Goal: Transaction & Acquisition: Subscribe to service/newsletter

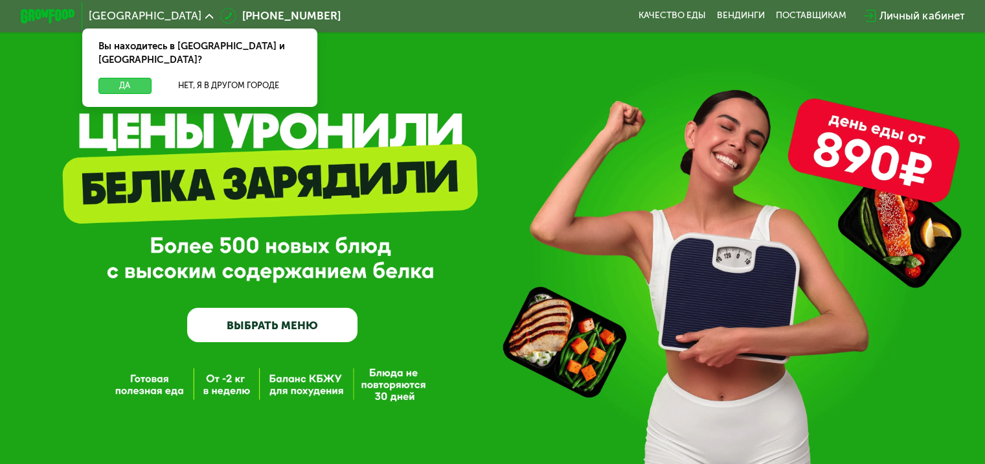
click at [109, 78] on button "Да" at bounding box center [124, 86] width 52 height 16
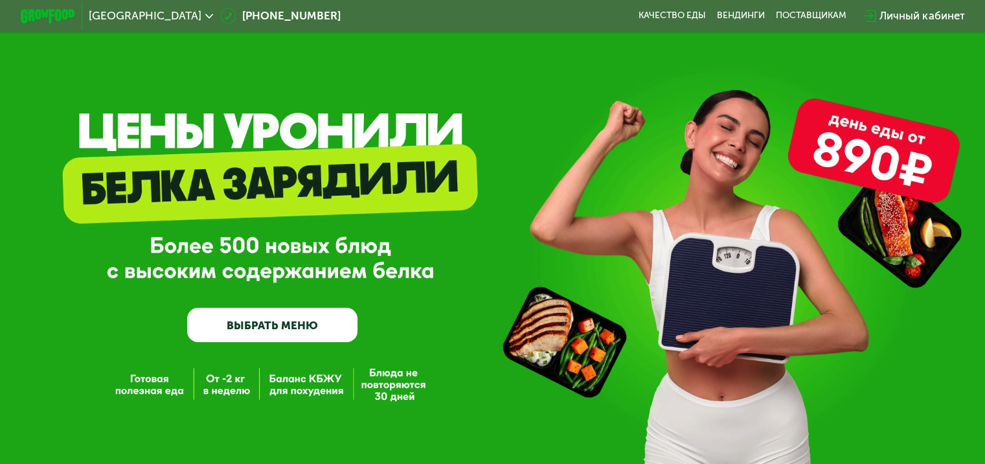
click at [281, 331] on link "ВЫБРАТЬ МЕНЮ" at bounding box center [272, 324] width 170 height 34
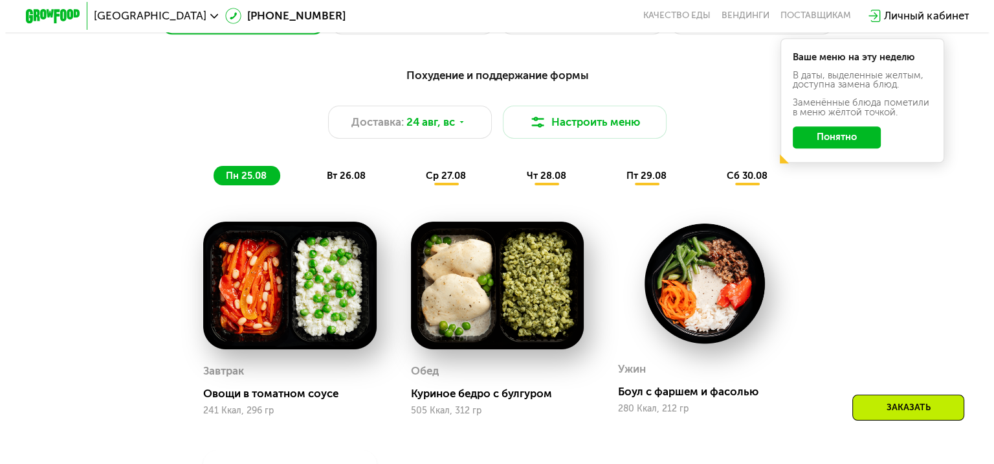
scroll to position [647, 0]
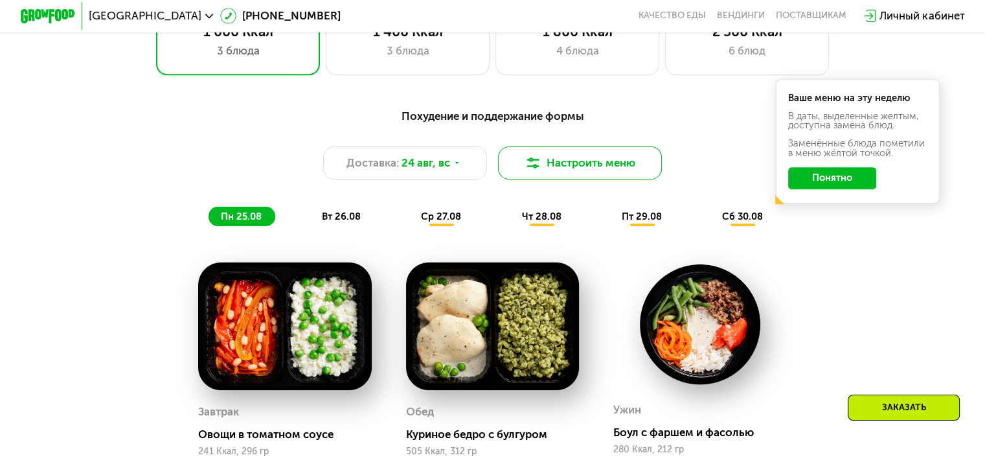
click at [542, 173] on button "Настроить меню" at bounding box center [580, 162] width 164 height 33
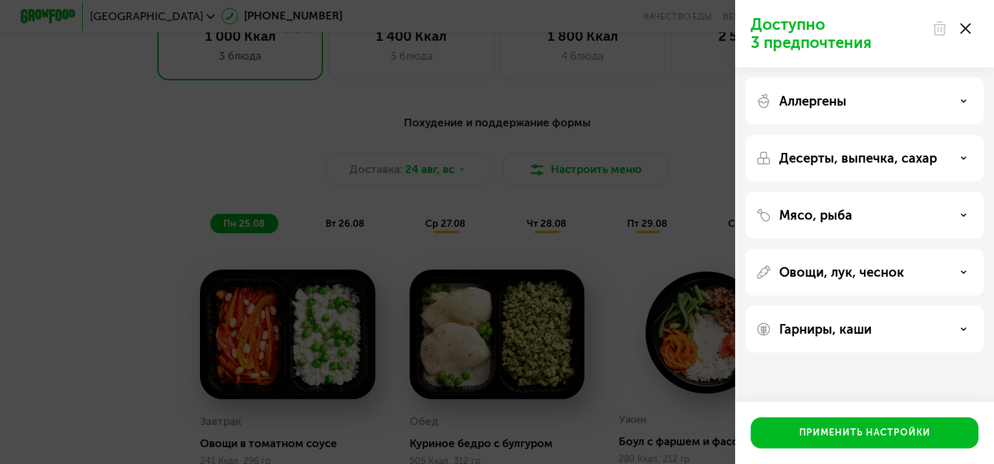
click at [965, 103] on icon at bounding box center [964, 101] width 6 height 6
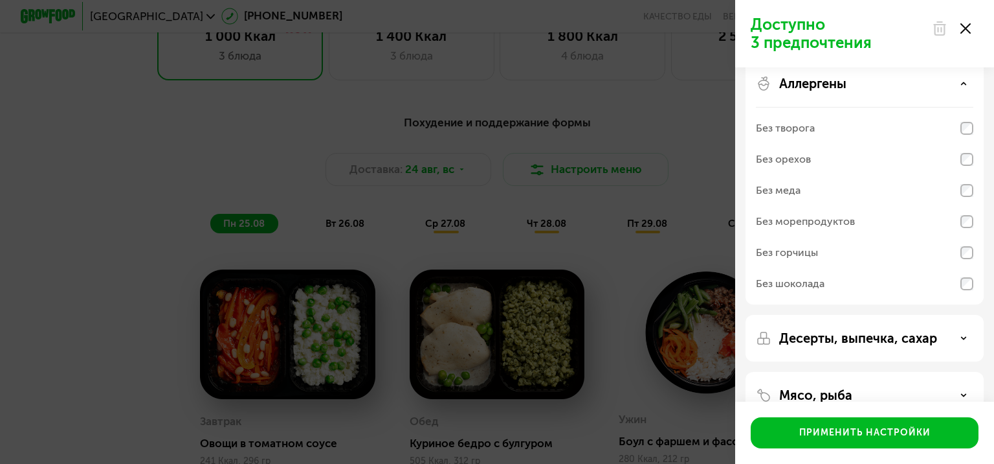
scroll to position [0, 0]
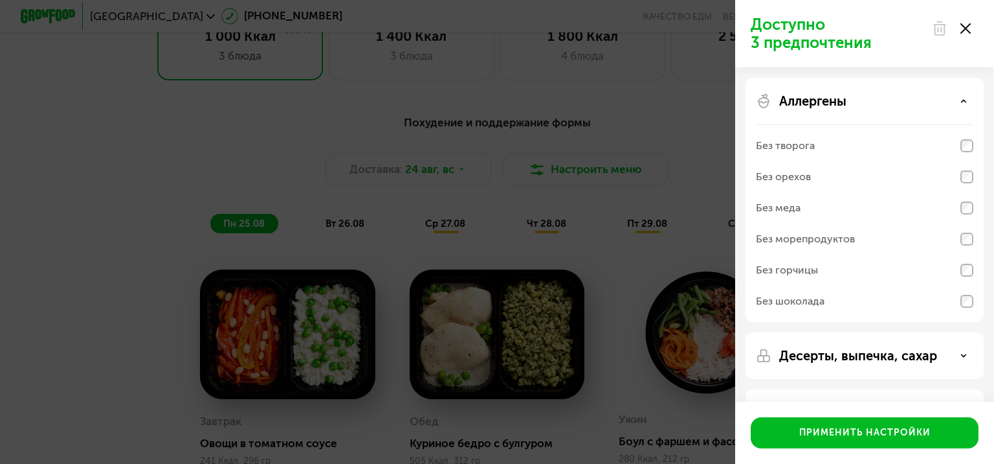
click at [961, 98] on icon at bounding box center [964, 101] width 6 height 6
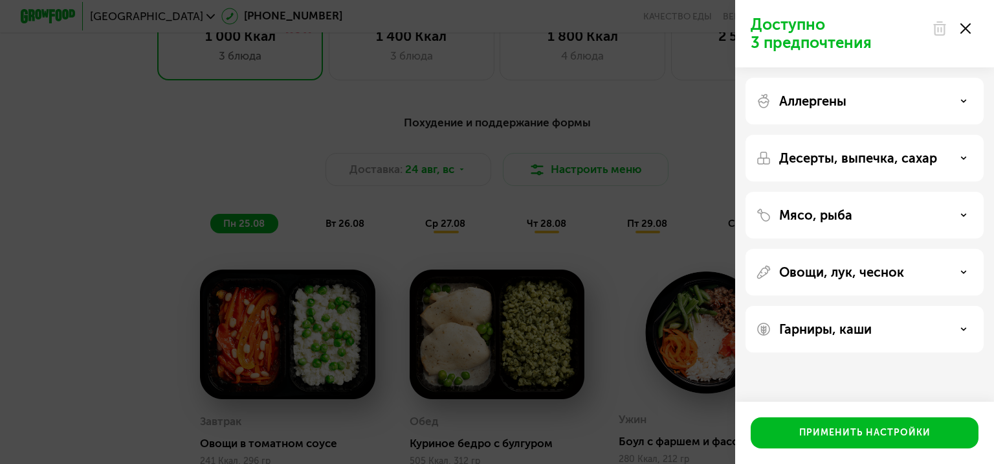
click at [952, 192] on div "Десерты, выпечка, сахар" at bounding box center [865, 215] width 238 height 47
click at [963, 162] on div "Десерты, выпечка, сахар" at bounding box center [865, 158] width 218 height 16
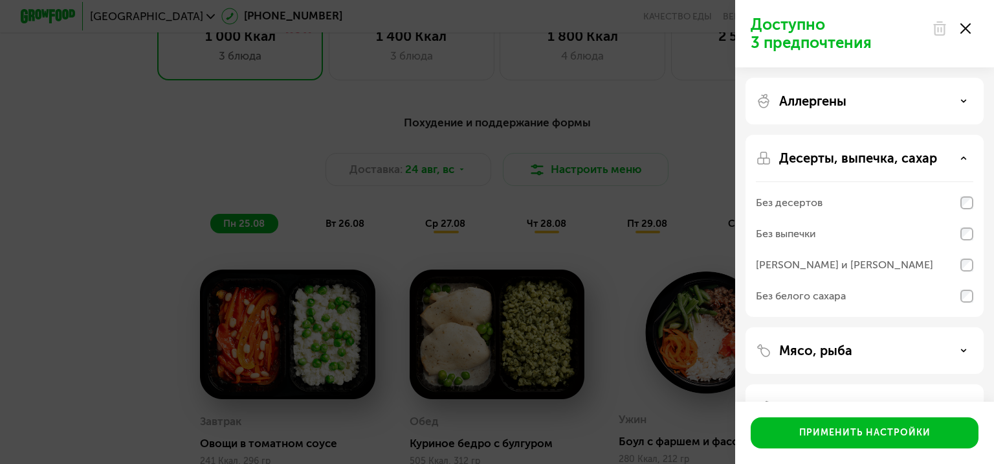
click at [963, 162] on div "Десерты, выпечка, сахар" at bounding box center [865, 158] width 218 height 16
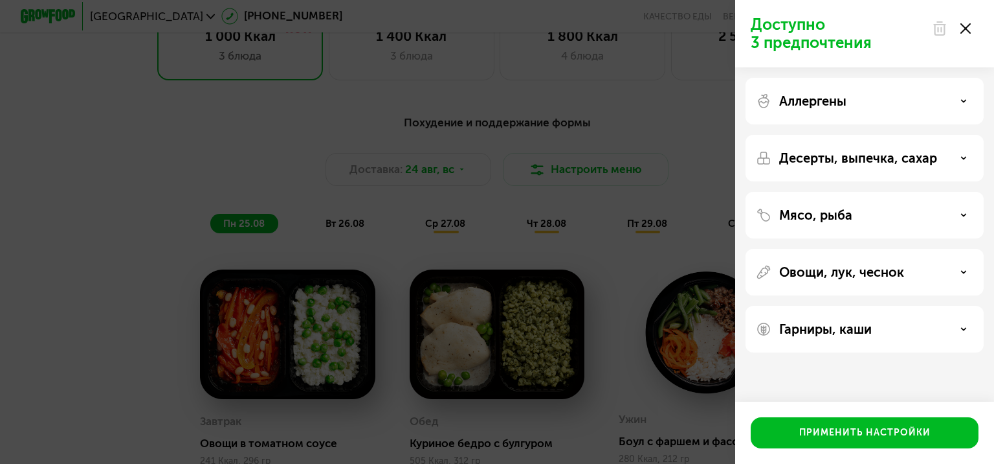
click at [954, 209] on div "Мясо, рыба" at bounding box center [865, 215] width 218 height 16
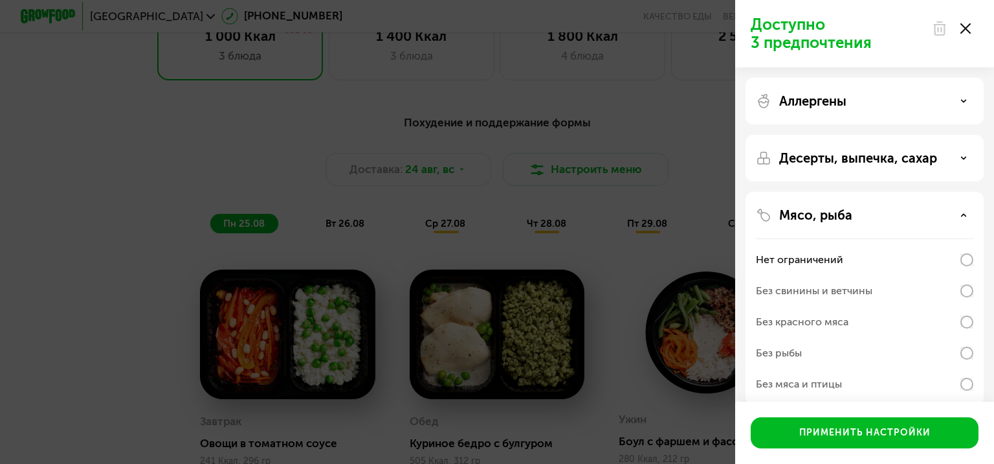
click at [954, 209] on div "Мясо, рыба" at bounding box center [865, 215] width 218 height 16
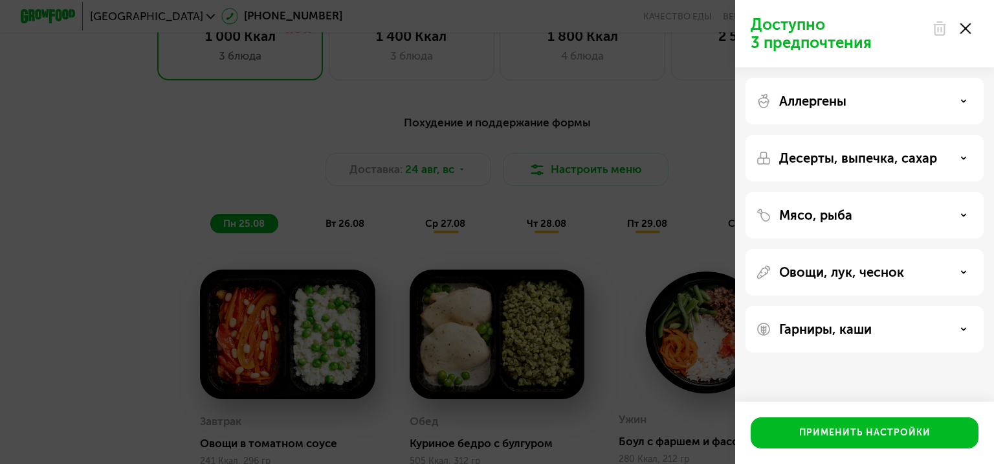
click at [961, 274] on icon at bounding box center [964, 272] width 6 height 6
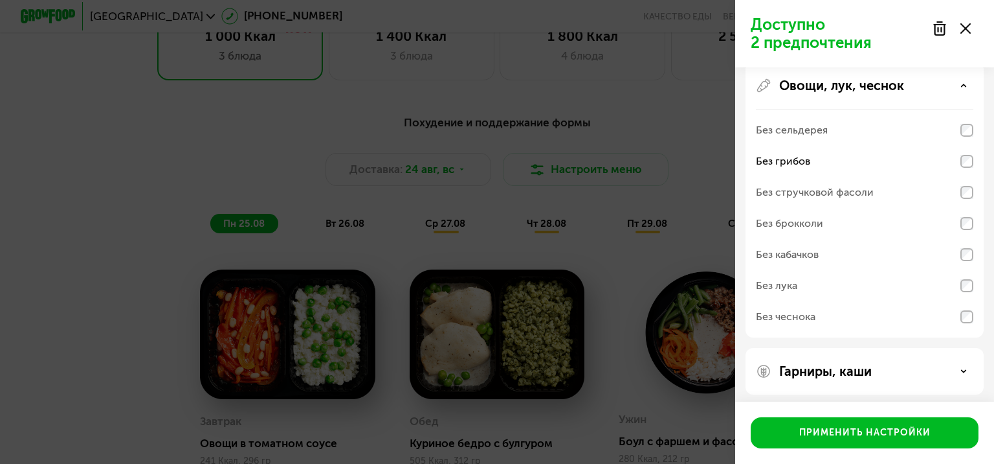
scroll to position [192, 0]
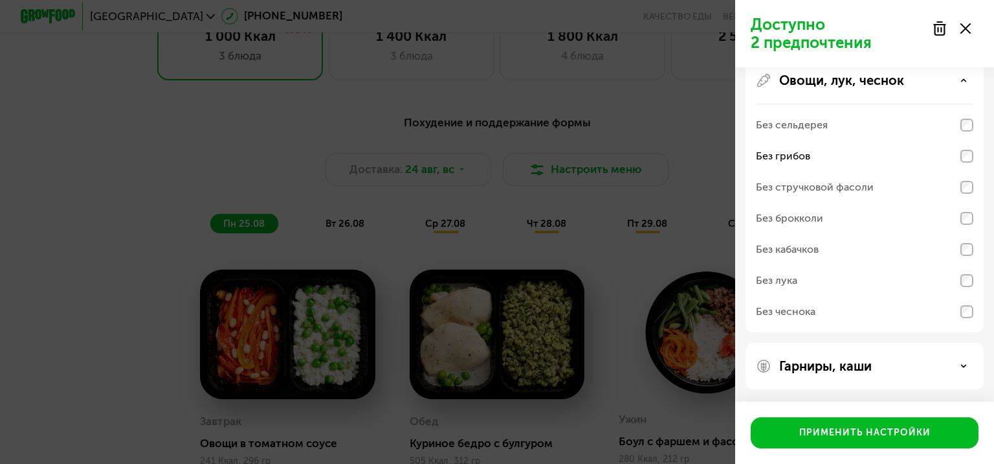
click at [906, 83] on div "Овощи, лук, чеснок" at bounding box center [865, 81] width 218 height 16
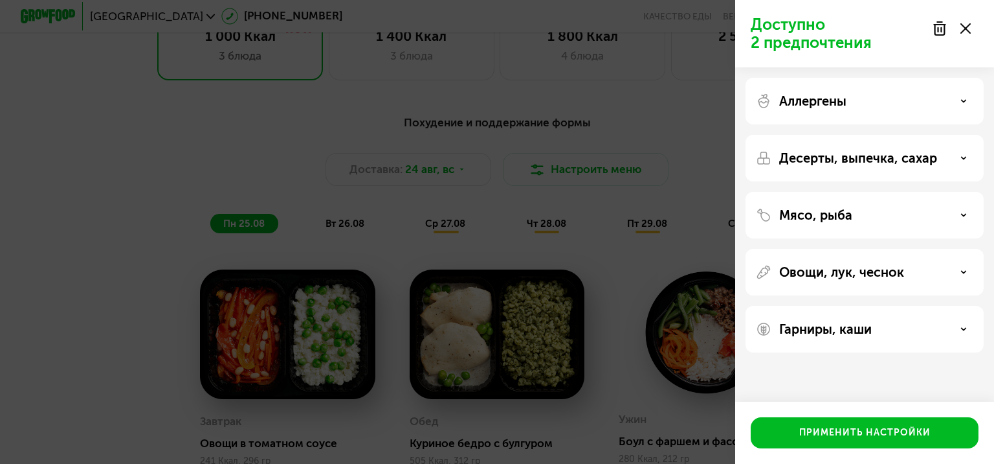
scroll to position [0, 0]
click at [860, 340] on div "Гарниры, каши" at bounding box center [865, 329] width 238 height 47
click at [862, 335] on p "Гарниры, каши" at bounding box center [825, 329] width 93 height 16
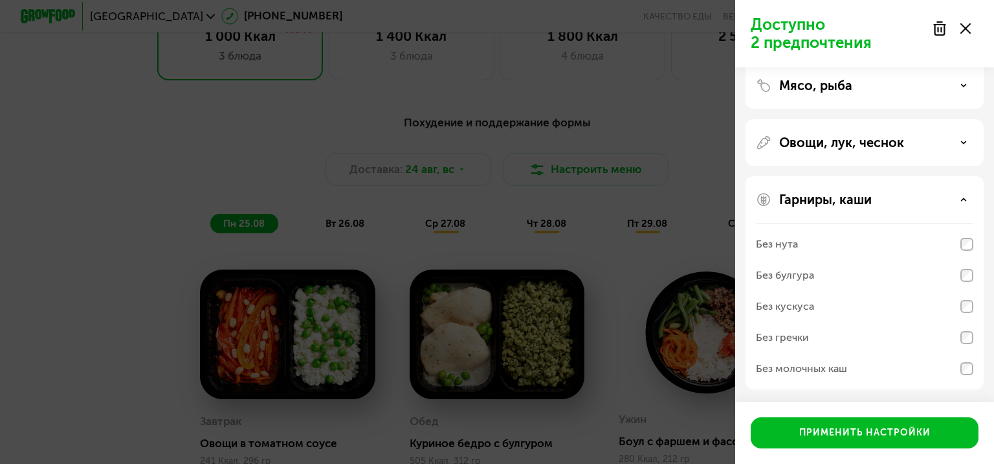
scroll to position [46, 0]
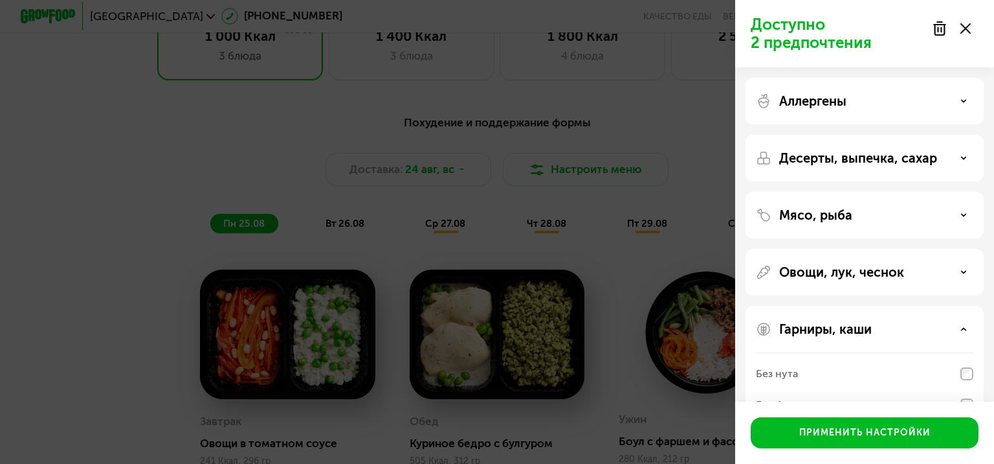
click at [873, 324] on div "Гарниры, каши" at bounding box center [865, 329] width 218 height 16
click at [884, 271] on p "Овощи, лук, чеснок" at bounding box center [841, 272] width 125 height 16
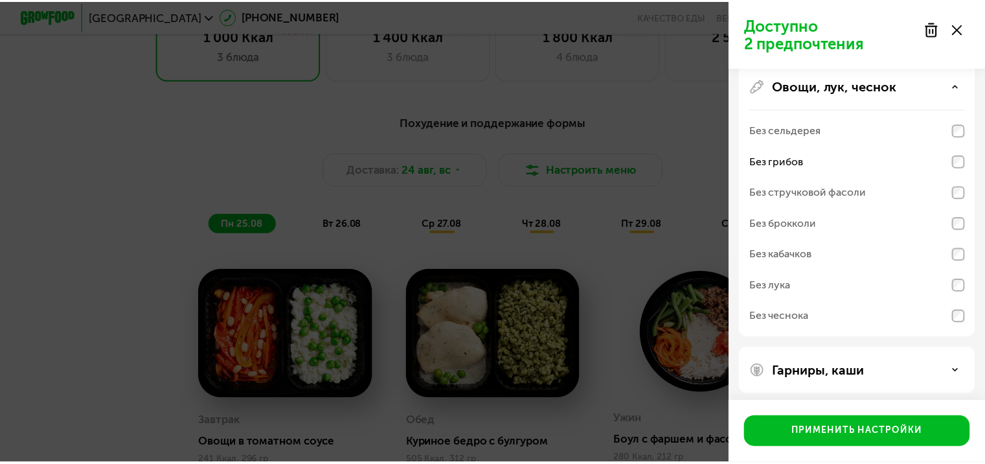
scroll to position [192, 0]
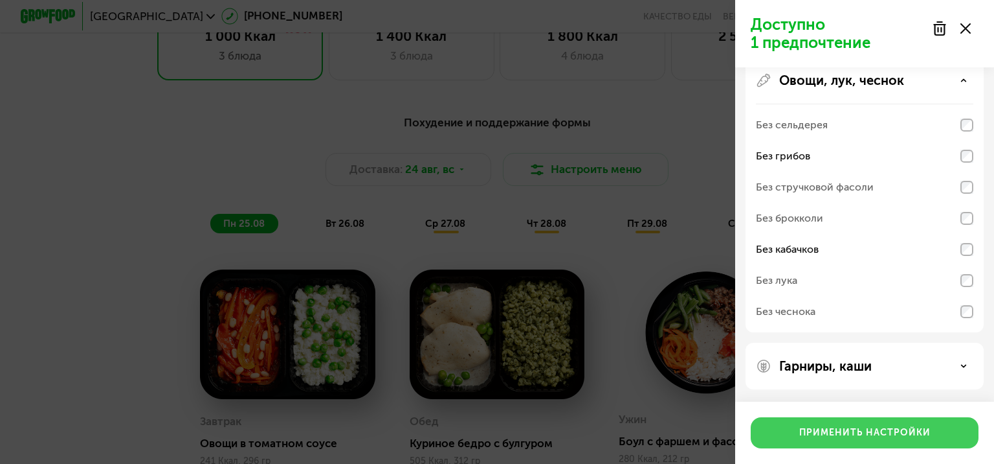
click at [842, 443] on button "Применить настройки" at bounding box center [865, 432] width 228 height 31
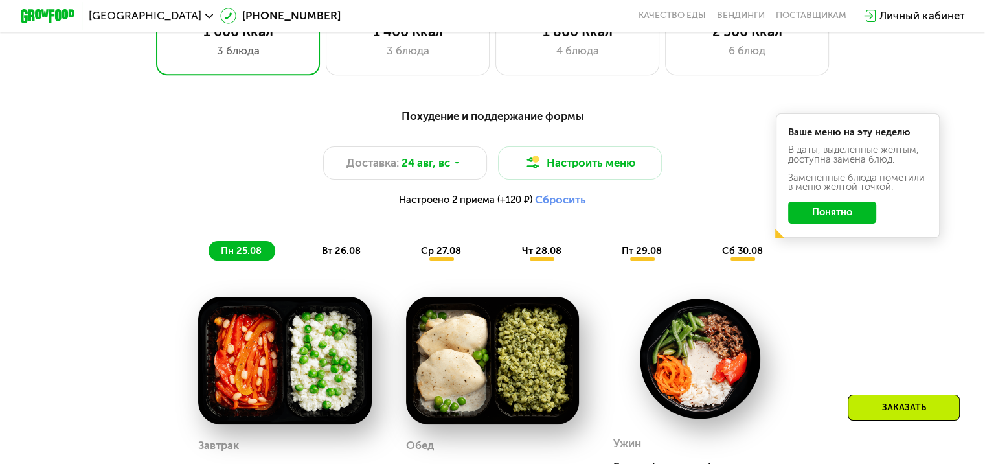
click at [842, 221] on button "Понятно" at bounding box center [832, 212] width 88 height 22
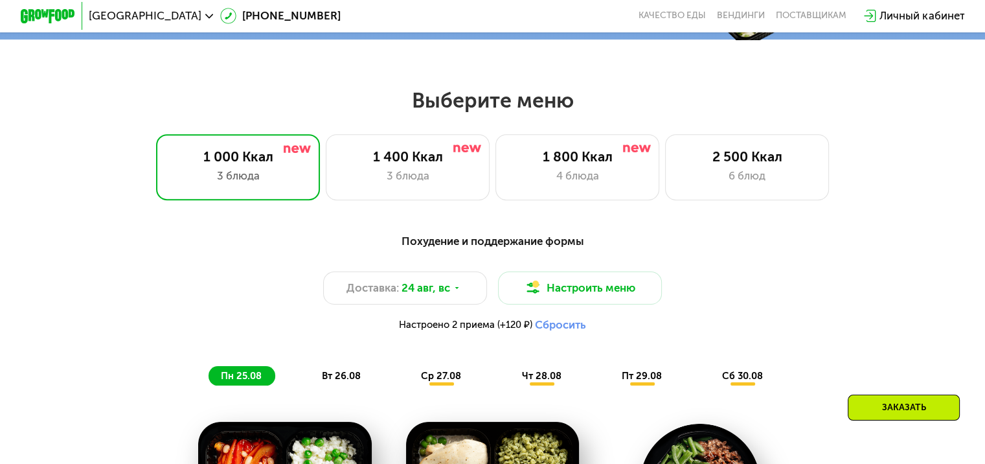
scroll to position [518, 0]
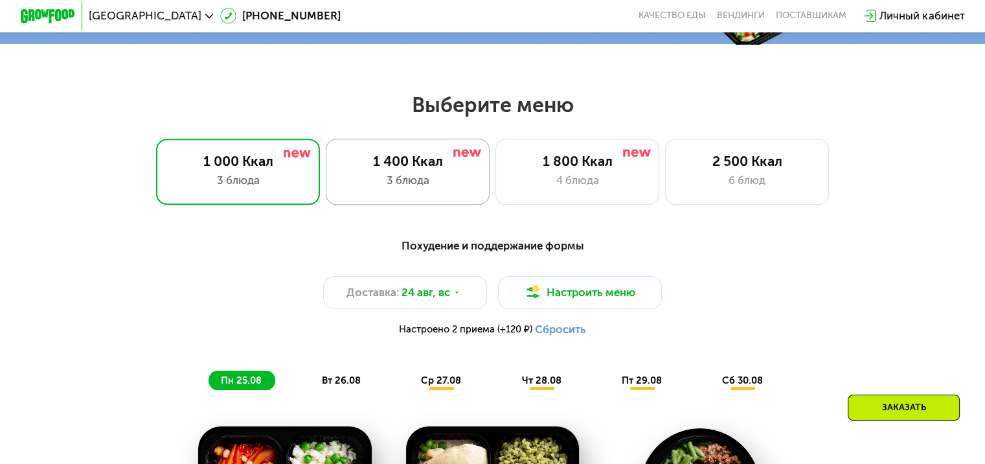
click at [495, 199] on div "1 400 Ккал 3 блюда" at bounding box center [577, 171] width 164 height 65
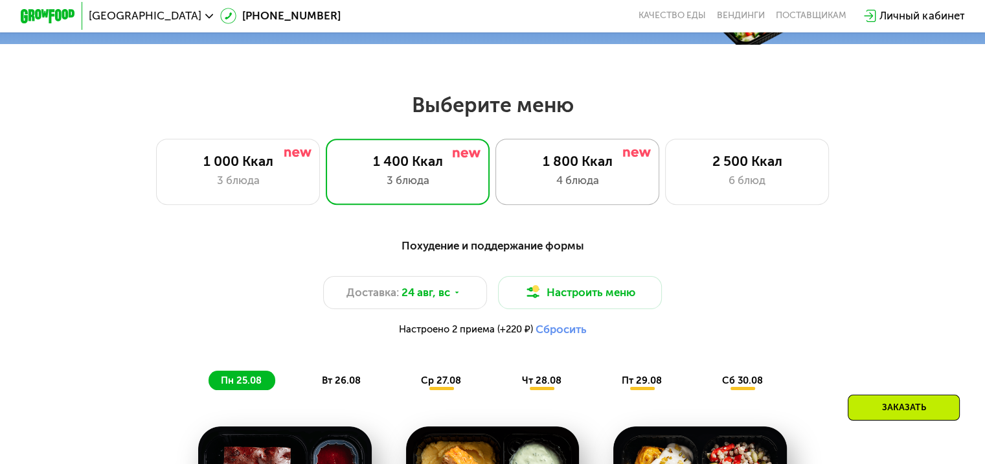
click at [665, 195] on div "1 800 Ккал 4 блюда" at bounding box center [747, 171] width 164 height 65
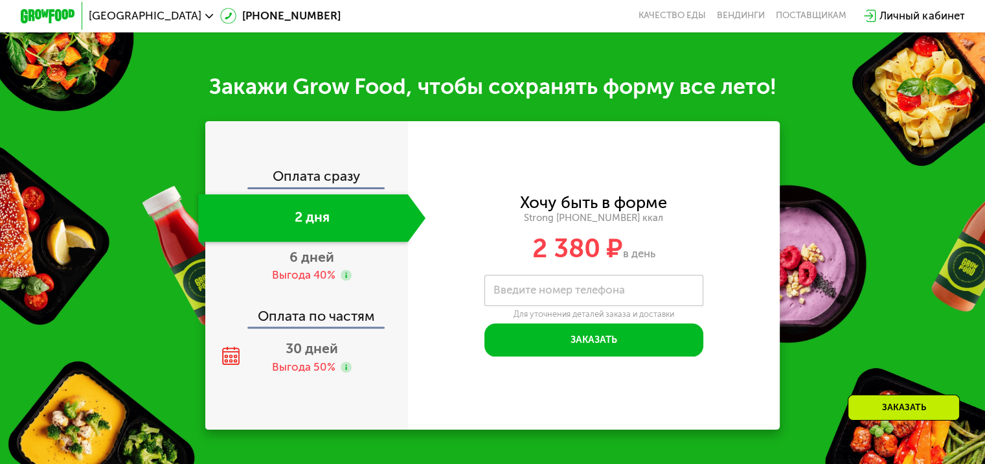
scroll to position [1424, 0]
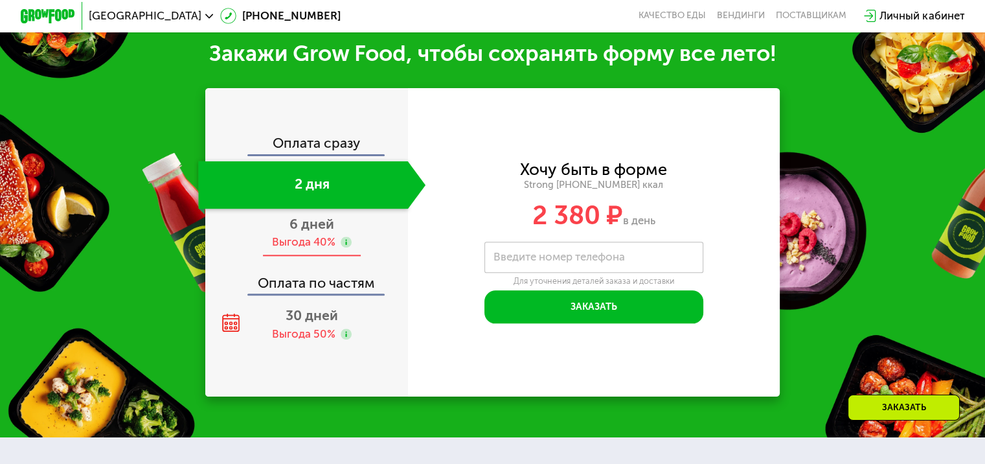
click at [307, 232] on span "6 дней" at bounding box center [311, 224] width 45 height 16
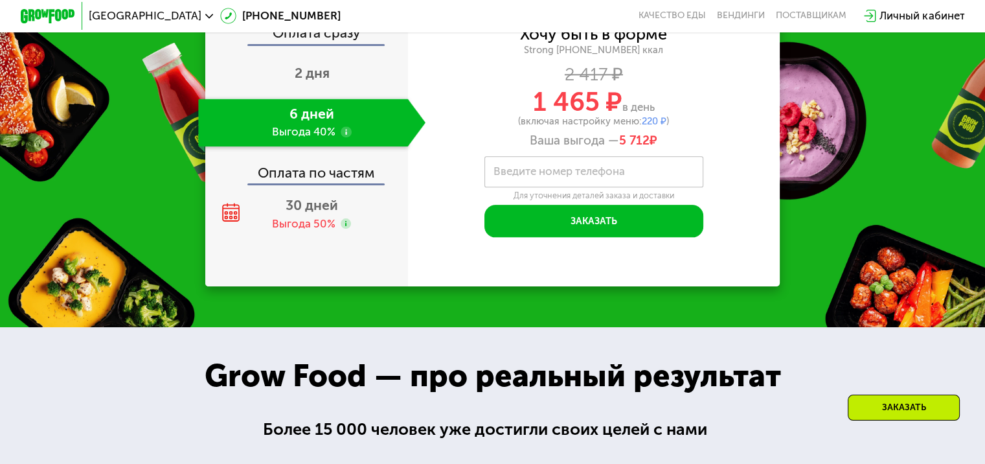
scroll to position [1618, 0]
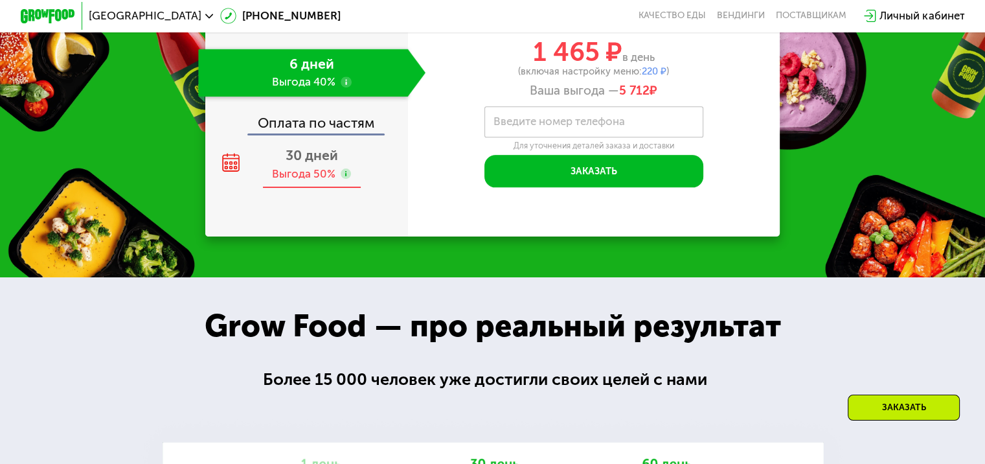
click at [278, 181] on div "30 дней Выгода 50%" at bounding box center [311, 164] width 227 height 48
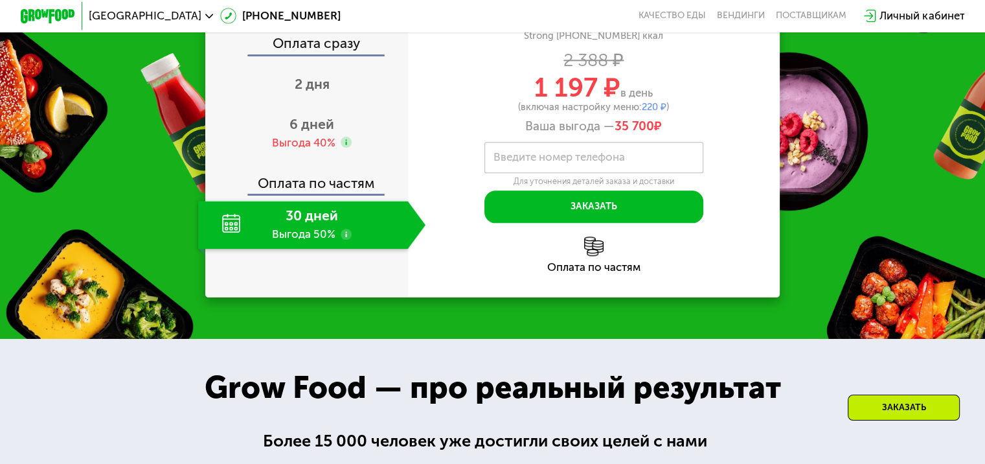
scroll to position [1554, 0]
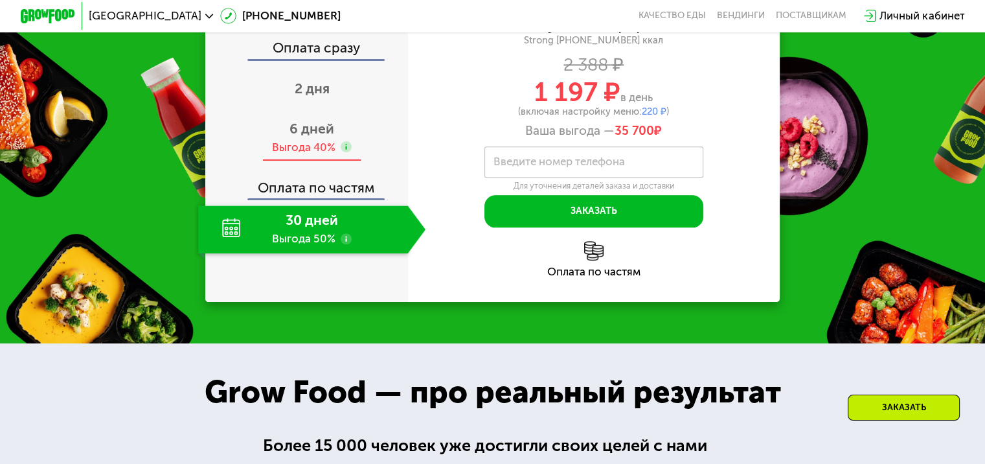
click at [317, 137] on span "6 дней" at bounding box center [311, 128] width 45 height 16
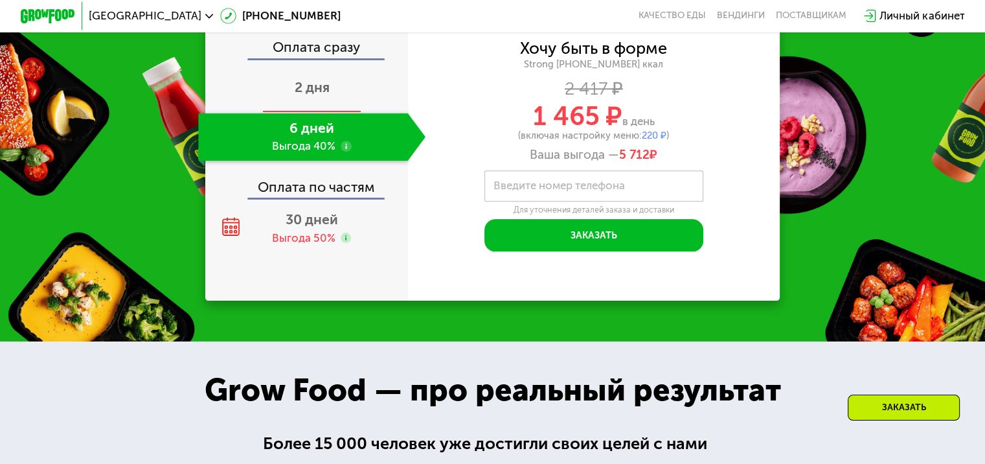
click at [315, 95] on span "2 дня" at bounding box center [312, 87] width 35 height 16
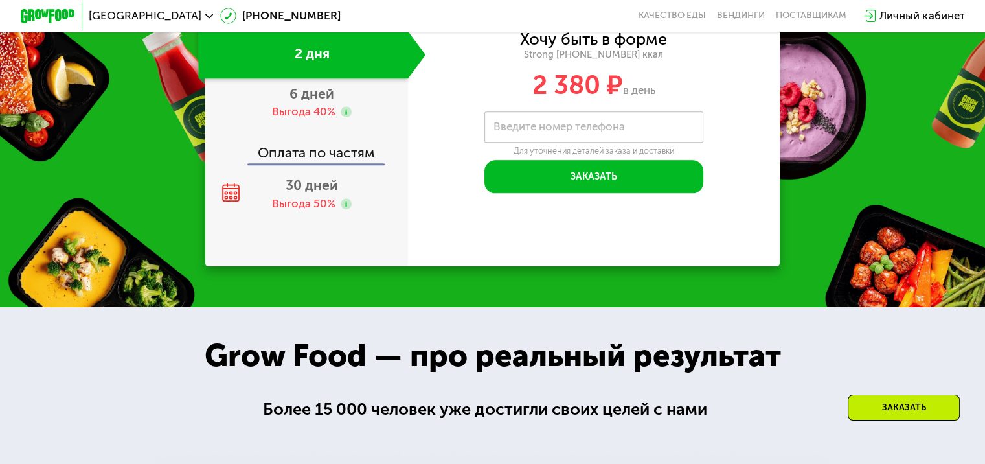
scroll to position [1520, 0]
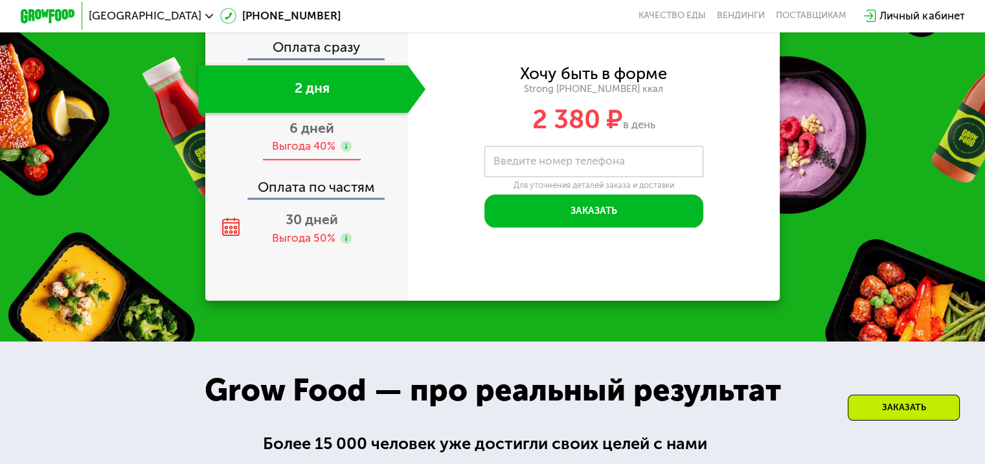
click at [317, 153] on div "6 дней Выгода 40%" at bounding box center [311, 137] width 227 height 48
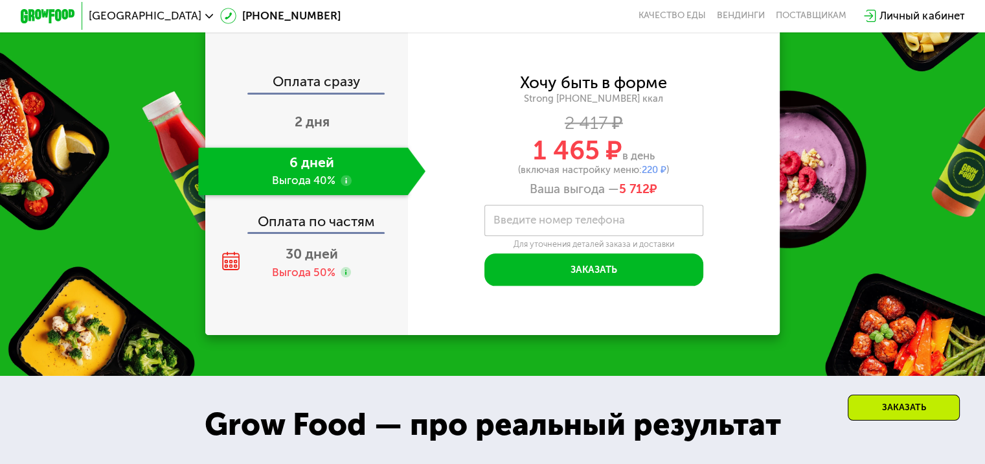
scroll to position [1554, 0]
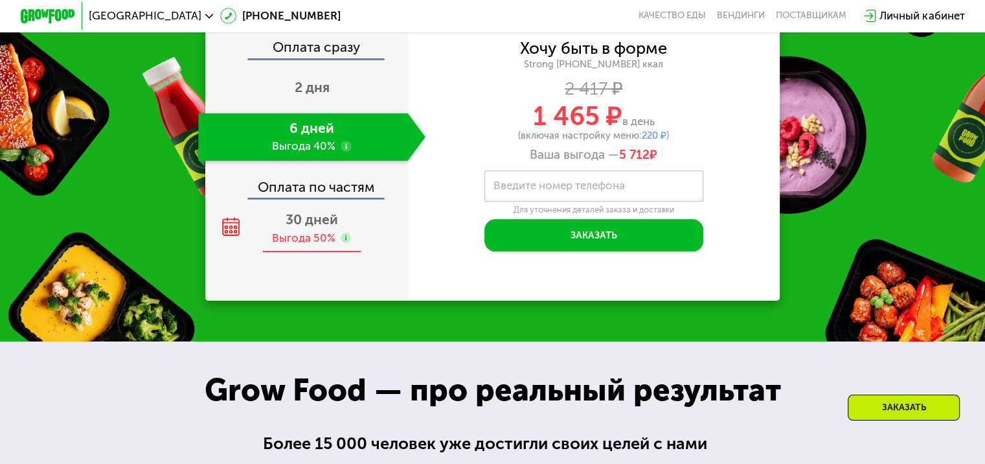
click at [322, 245] on div "Выгода 50%" at bounding box center [303, 237] width 63 height 15
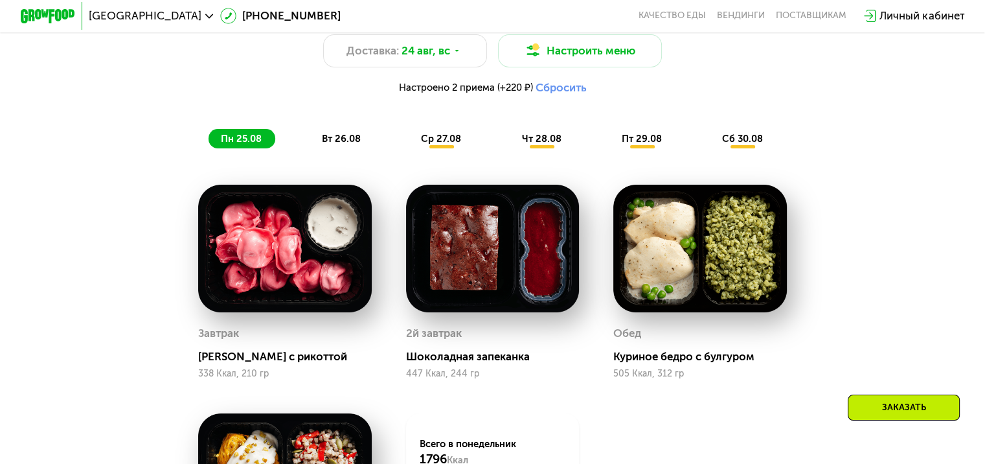
scroll to position [714, 0]
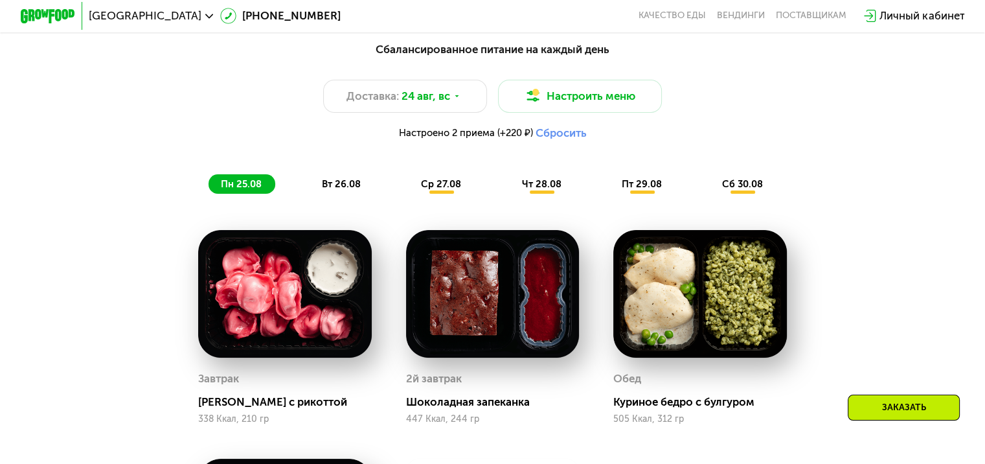
click at [344, 186] on span "вт 26.08" at bounding box center [341, 184] width 39 height 12
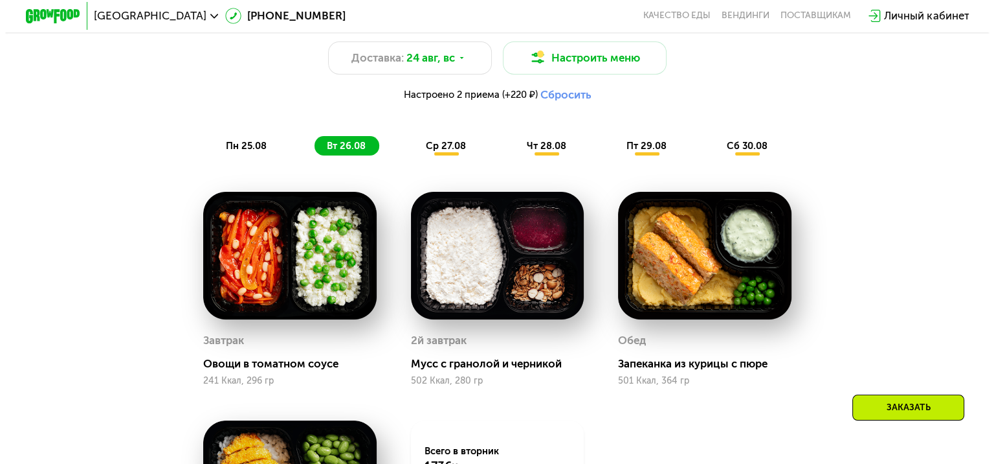
scroll to position [649, 0]
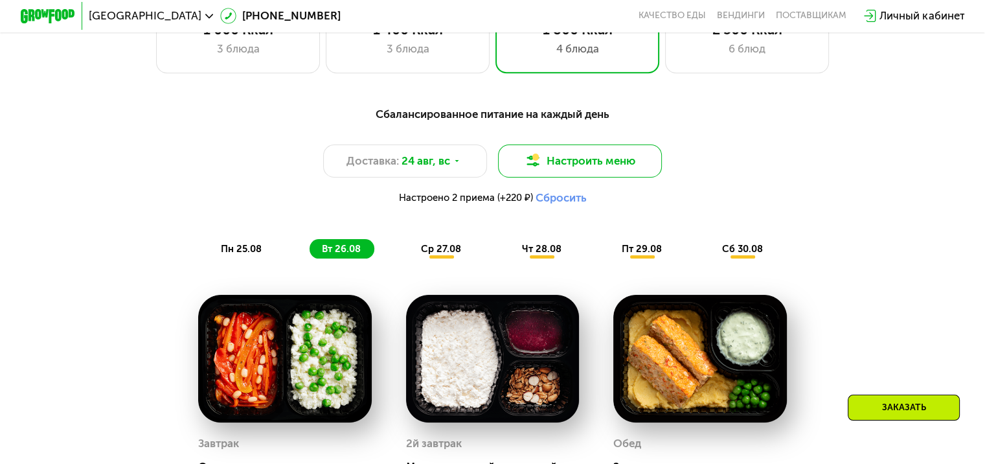
click at [539, 177] on button "Настроить меню" at bounding box center [580, 160] width 164 height 33
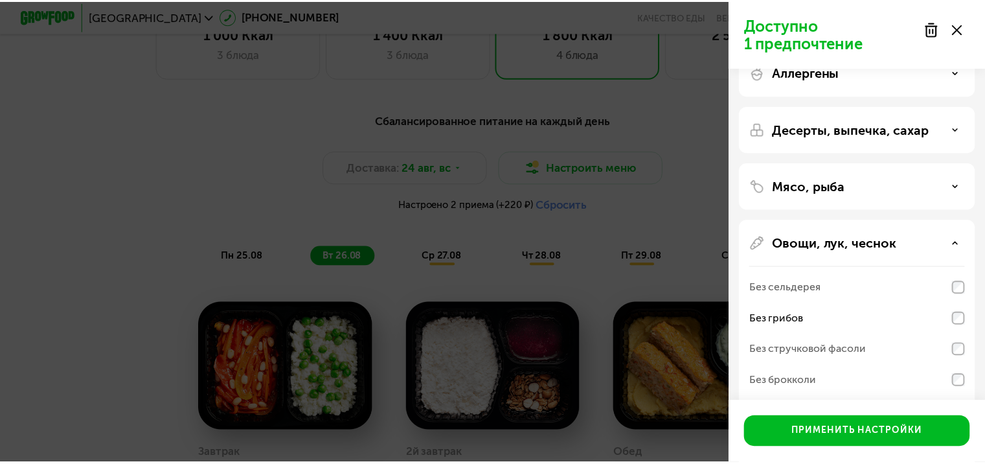
scroll to position [0, 0]
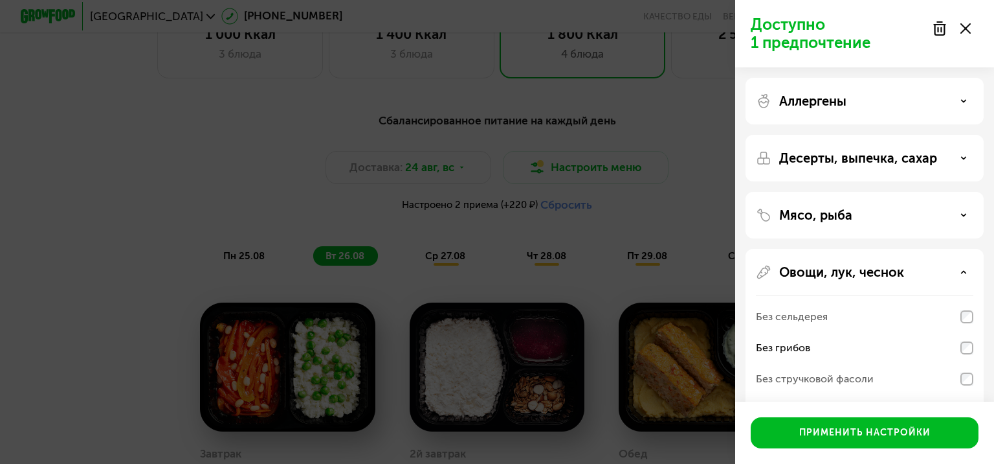
click at [972, 21] on div at bounding box center [951, 29] width 54 height 26
click at [969, 30] on icon at bounding box center [966, 28] width 10 height 10
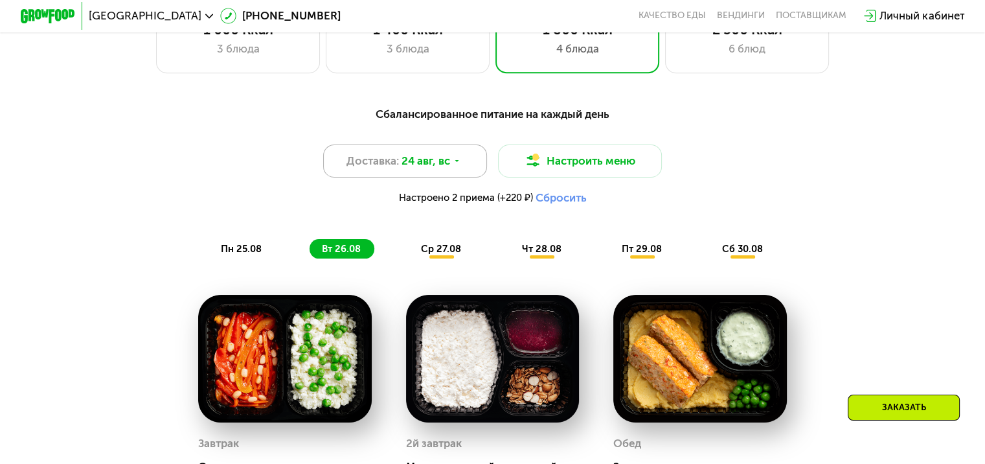
click at [460, 176] on div "Доставка: [DATE]" at bounding box center [405, 160] width 164 height 33
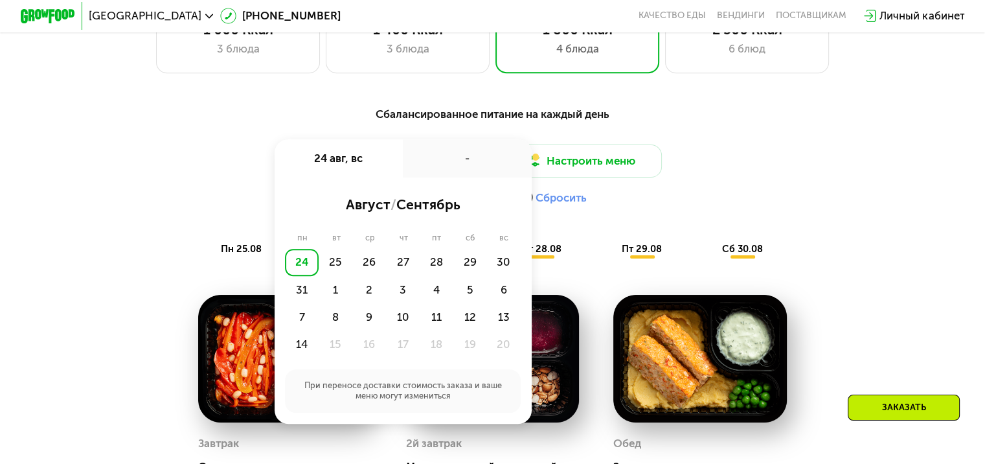
click at [855, 158] on div "Доставка: [DATE] авг, вс - август / сентябрь пн вт ср чт пт сб вс 24 25 26 27 2…" at bounding box center [492, 177] width 810 height 67
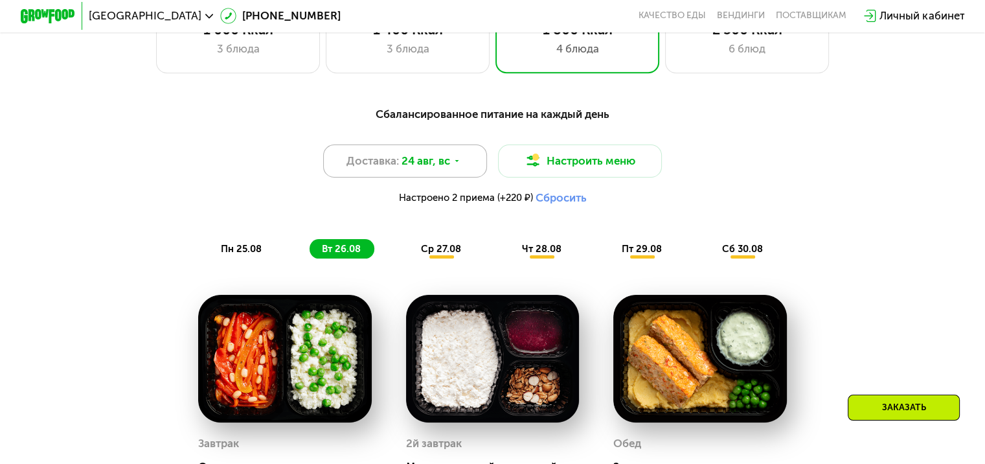
click at [425, 169] on span "24 авг, вс" at bounding box center [425, 161] width 49 height 16
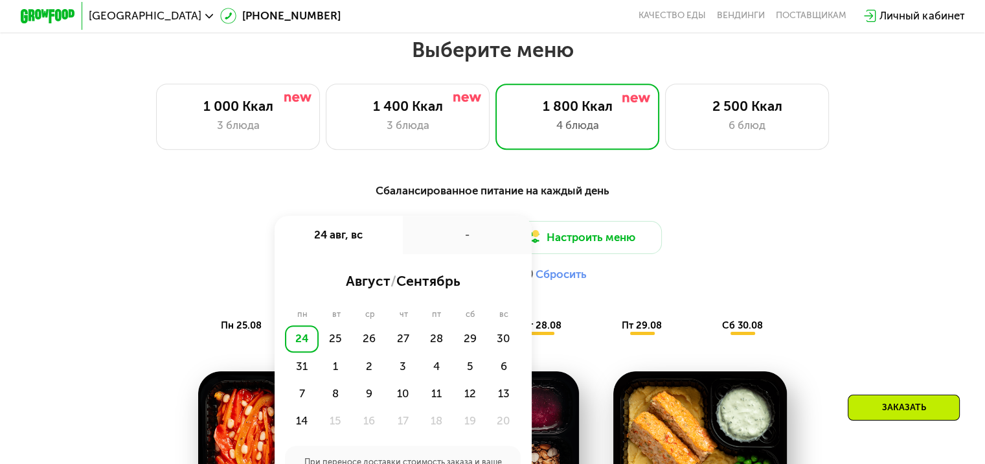
scroll to position [585, 0]
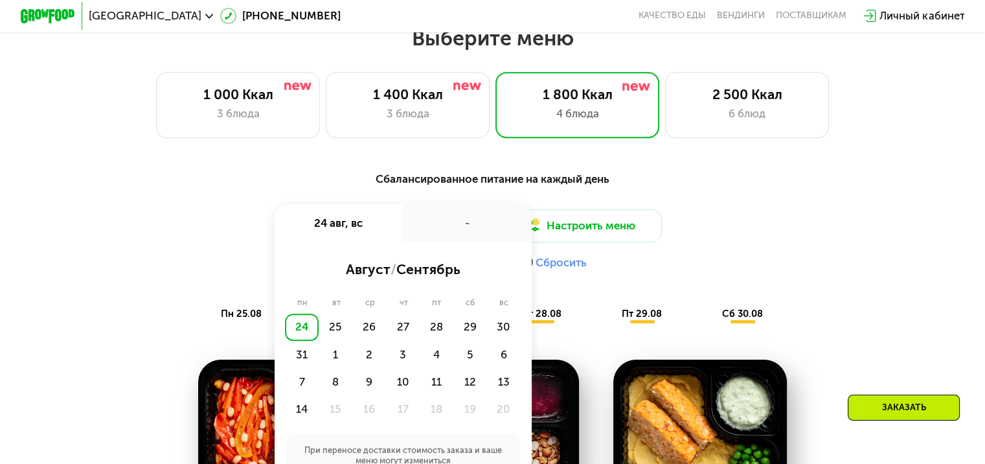
click at [303, 335] on div "24" at bounding box center [302, 326] width 34 height 27
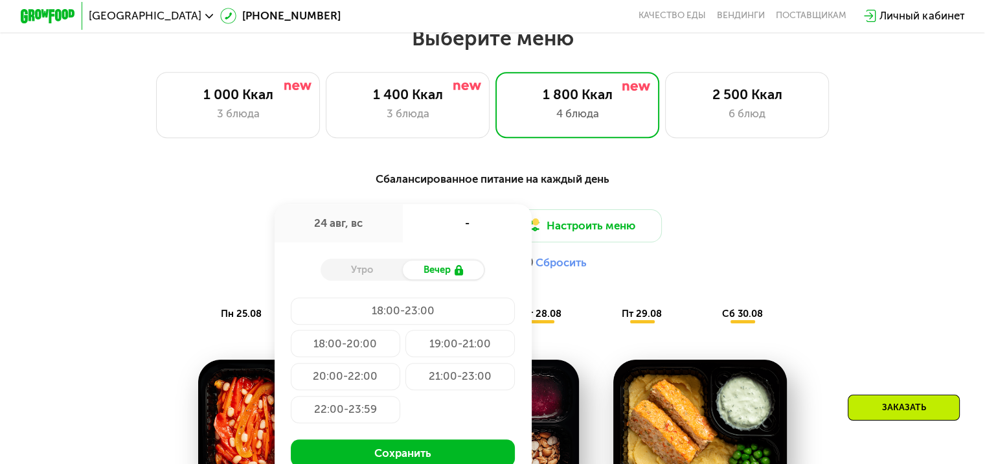
click at [372, 276] on div "Утро" at bounding box center [361, 269] width 82 height 19
click at [365, 232] on div "24 авг, вс" at bounding box center [338, 223] width 129 height 38
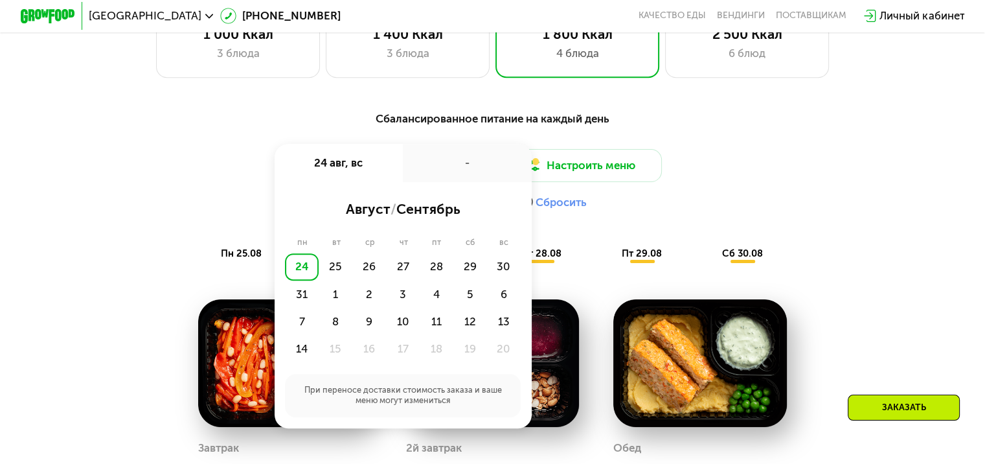
scroll to position [649, 0]
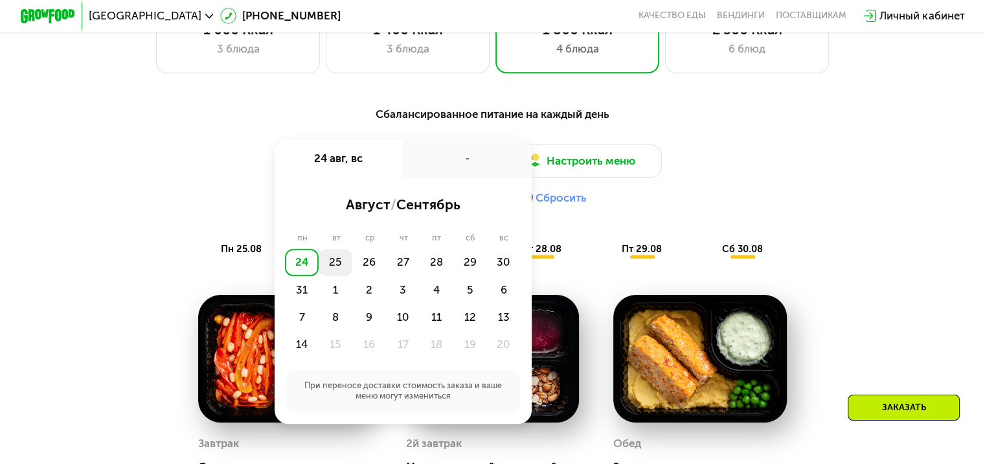
click at [352, 273] on div "25" at bounding box center [369, 262] width 34 height 27
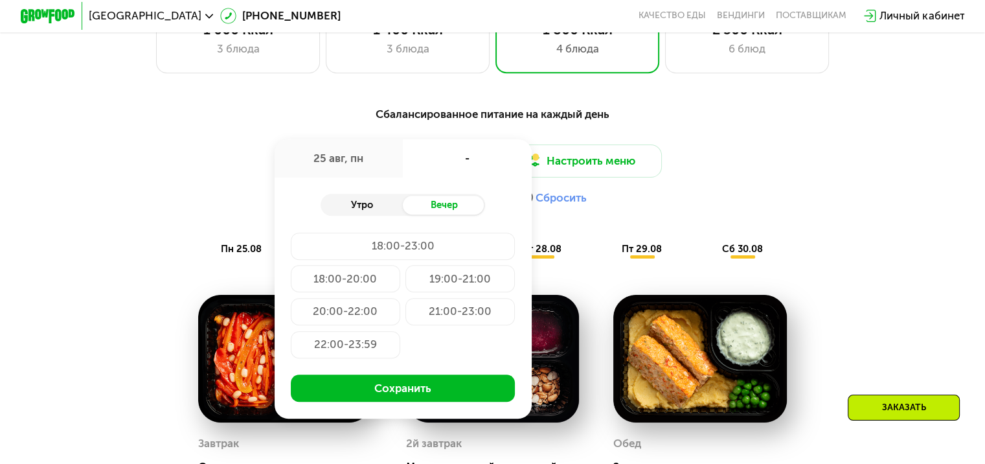
click at [357, 215] on div "Утро" at bounding box center [361, 205] width 82 height 19
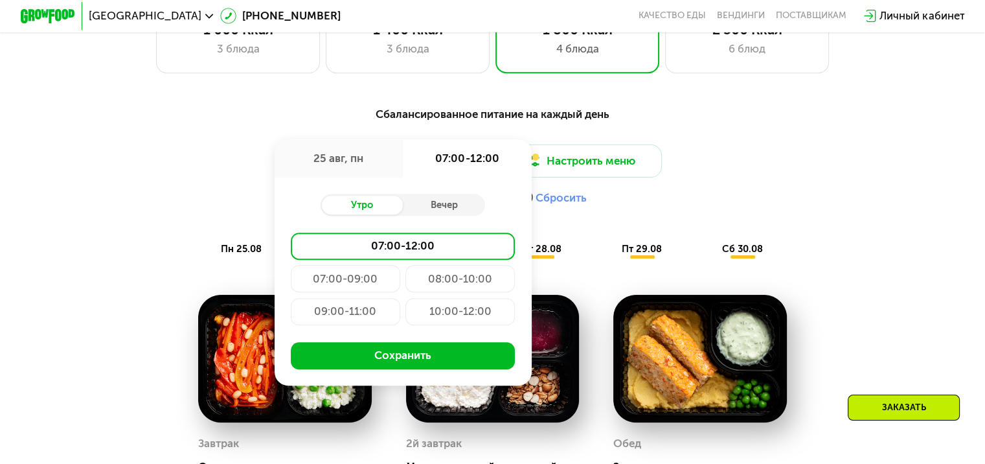
click at [357, 171] on div "25 авг, пн" at bounding box center [338, 158] width 129 height 38
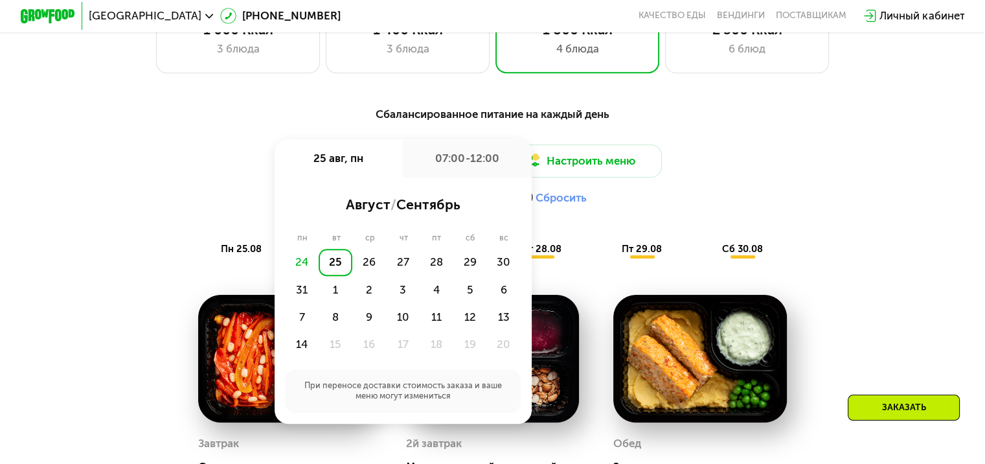
click at [326, 276] on div "25" at bounding box center [336, 262] width 34 height 27
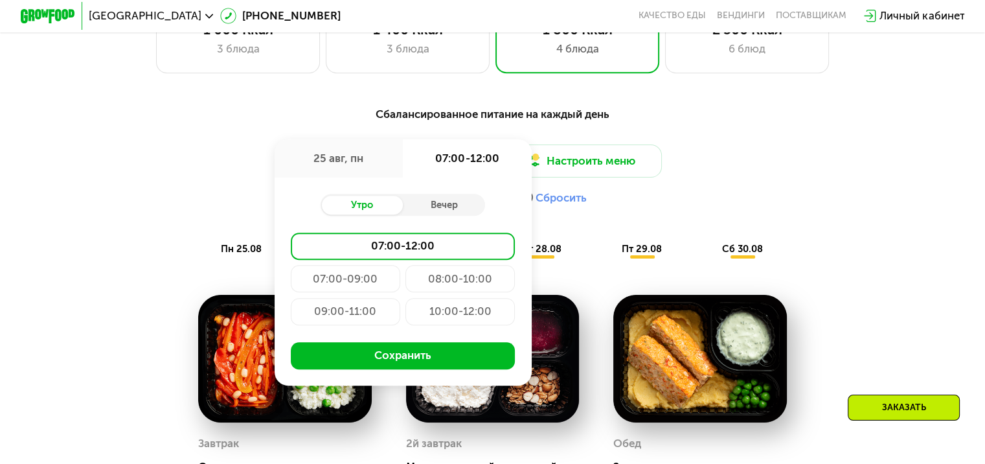
click at [400, 298] on div "08:00-10:00" at bounding box center [345, 311] width 109 height 27
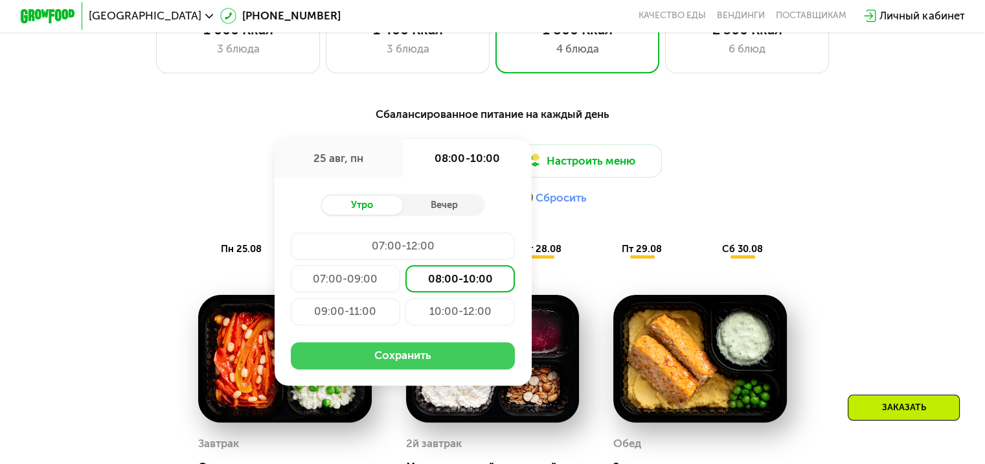
click at [414, 366] on button "Сохранить" at bounding box center [403, 355] width 224 height 27
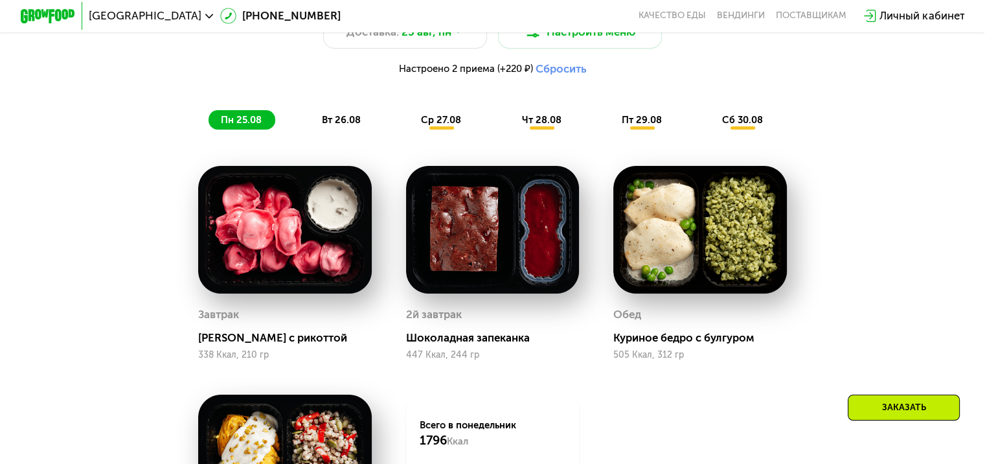
scroll to position [779, 0]
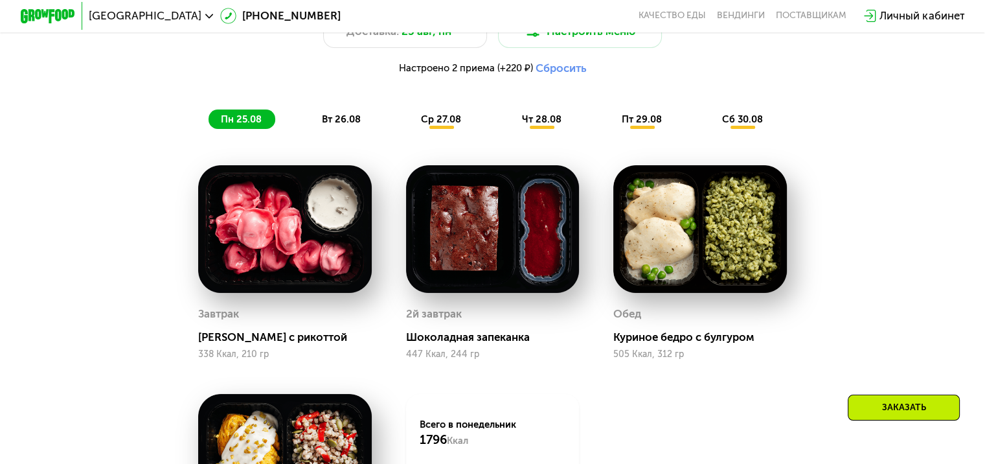
click at [338, 124] on span "вт 26.08" at bounding box center [341, 119] width 39 height 12
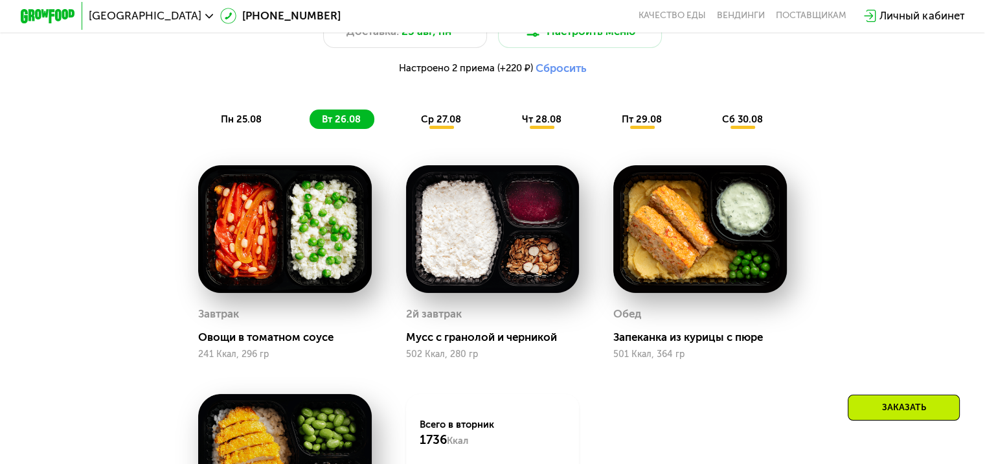
click at [442, 125] on span "ср 27.08" at bounding box center [441, 119] width 40 height 12
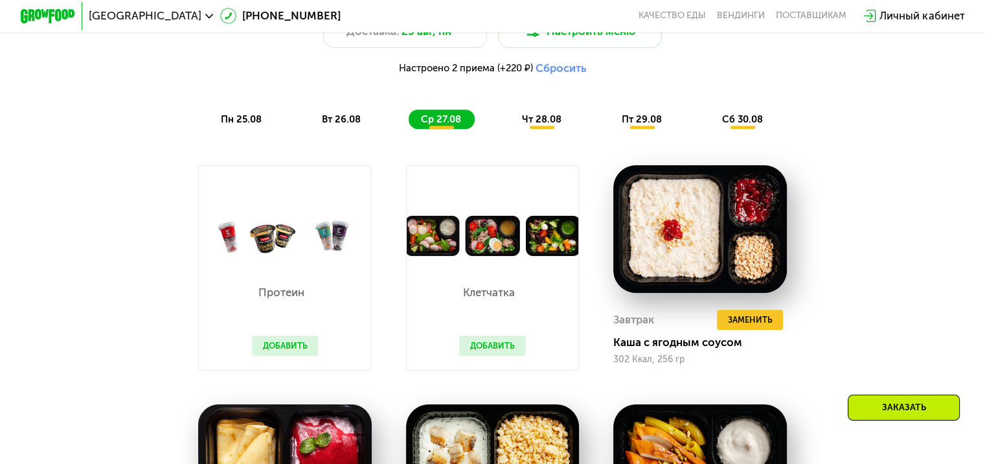
click at [347, 125] on span "вт 26.08" at bounding box center [341, 119] width 39 height 12
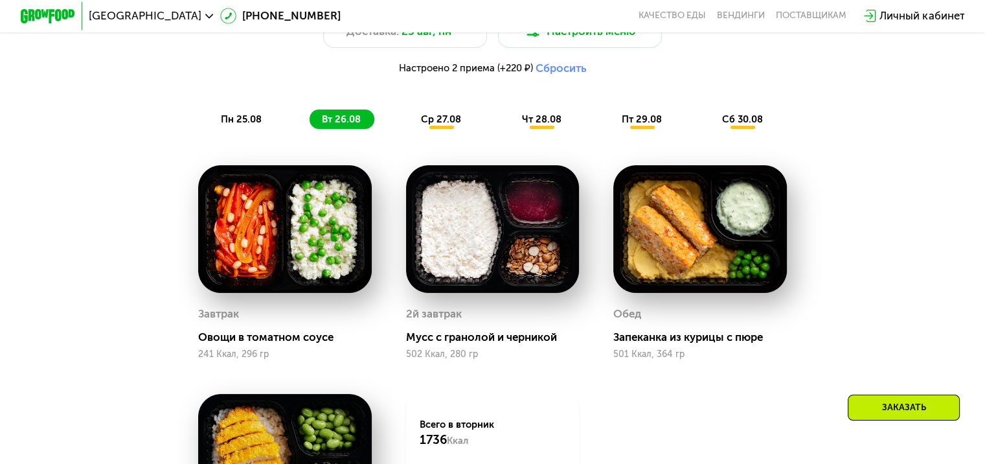
click at [430, 125] on span "ср 27.08" at bounding box center [441, 119] width 40 height 12
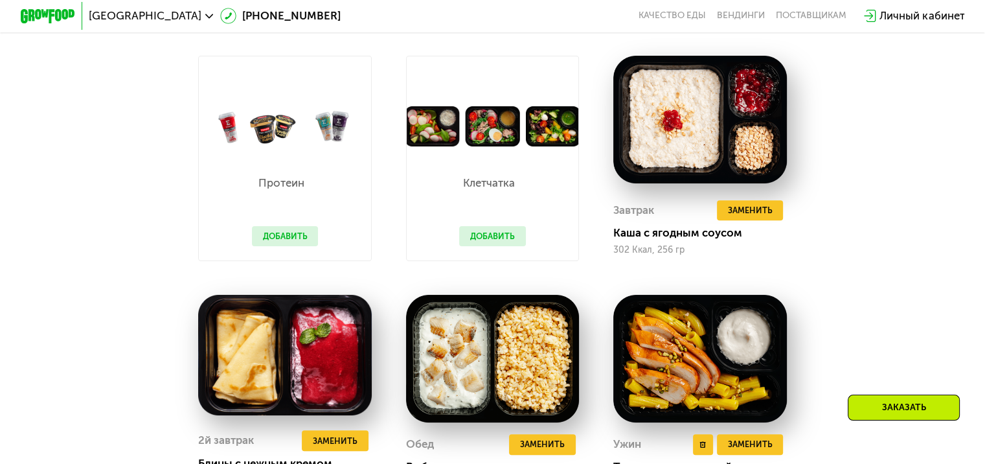
scroll to position [844, 0]
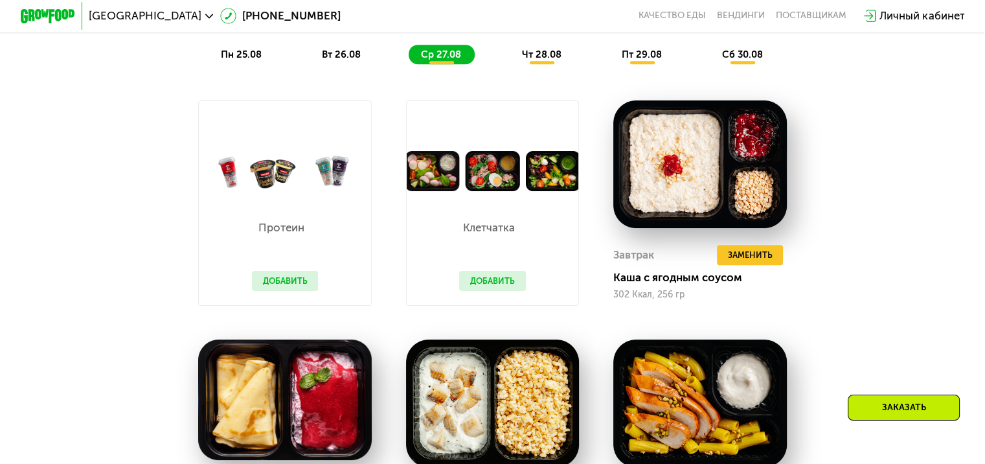
click at [609, 64] on div "чт 28.08" at bounding box center [642, 54] width 66 height 19
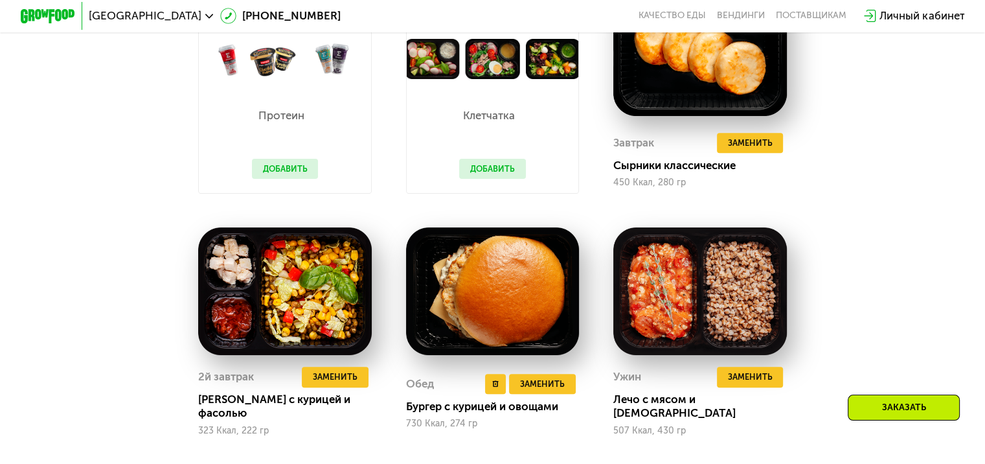
scroll to position [908, 0]
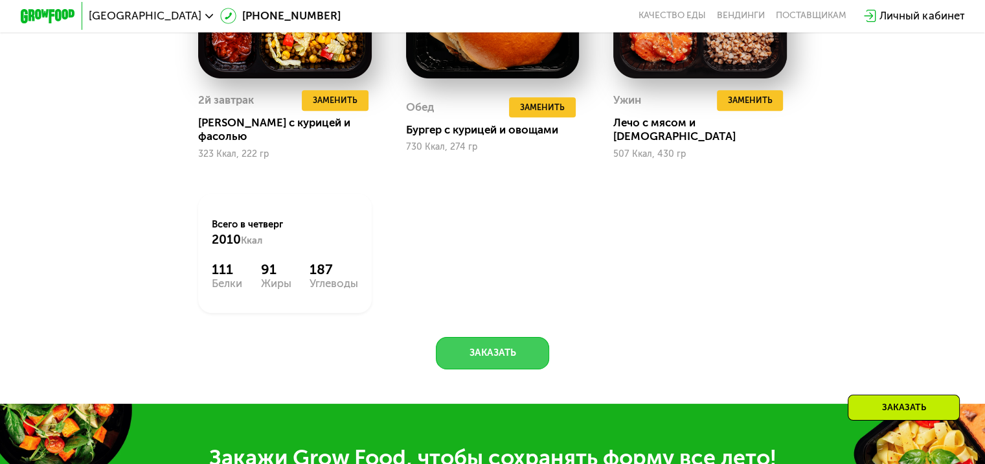
click at [487, 346] on button "Заказать" at bounding box center [492, 353] width 113 height 33
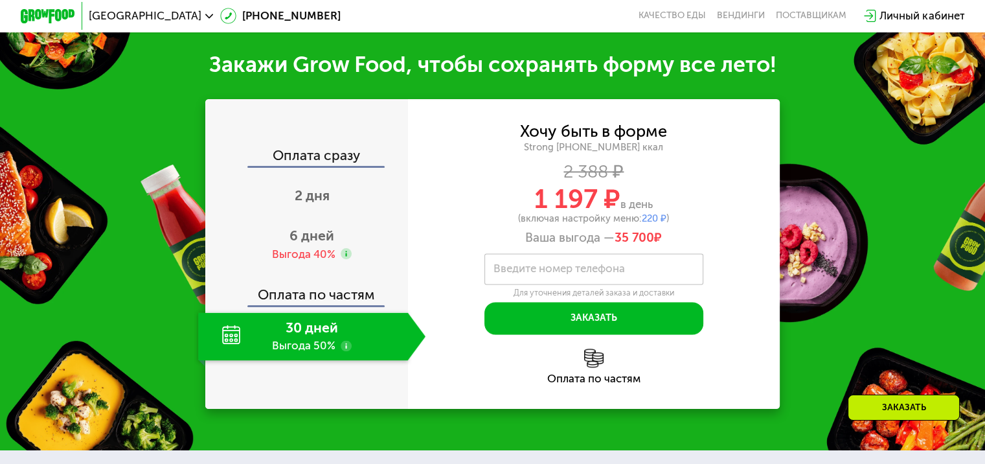
scroll to position [1637, 0]
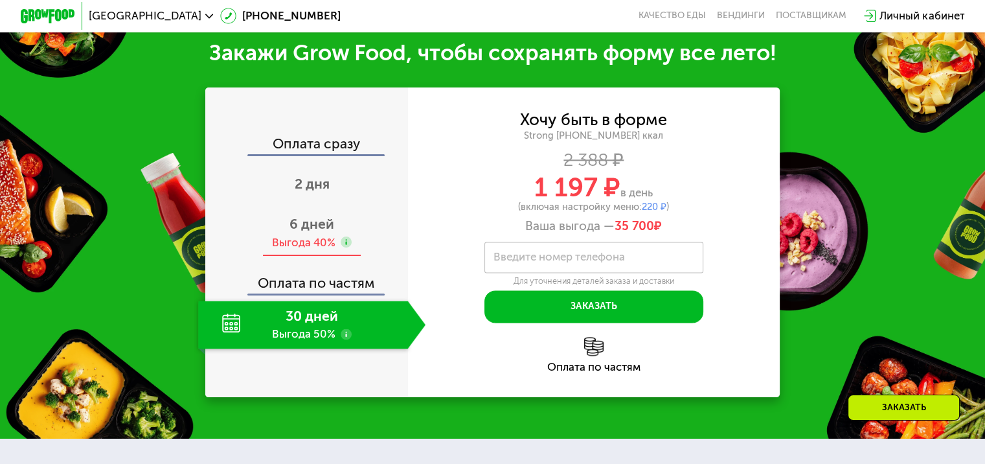
click at [307, 228] on span "6 дней" at bounding box center [311, 224] width 45 height 16
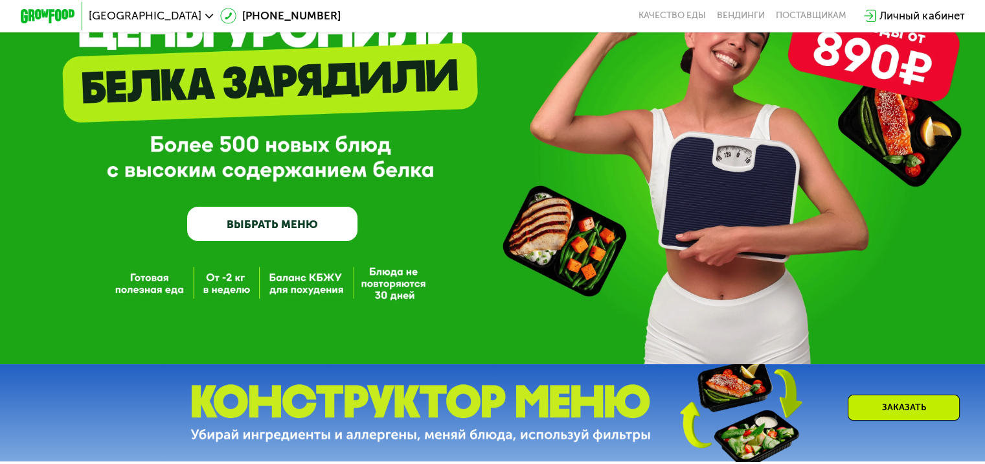
scroll to position [0, 0]
